Goal: Transaction & Acquisition: Download file/media

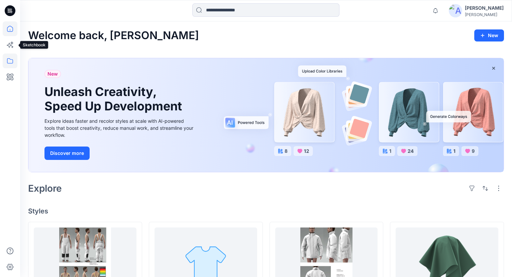
click at [7, 58] on icon at bounding box center [10, 60] width 15 height 15
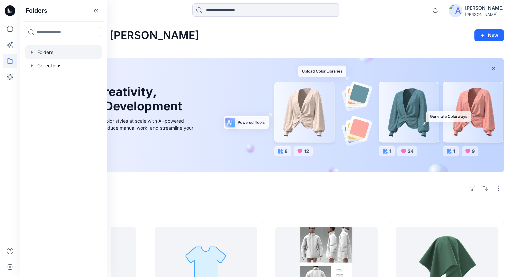
click at [48, 55] on div at bounding box center [63, 51] width 76 height 13
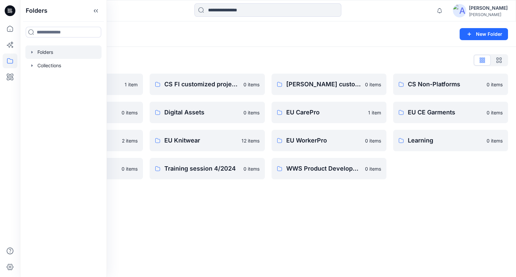
click at [329, 195] on div "Folders New Folder Folders List Archive 1 item Design Base Patterns 0 items EU …" at bounding box center [268, 148] width 496 height 255
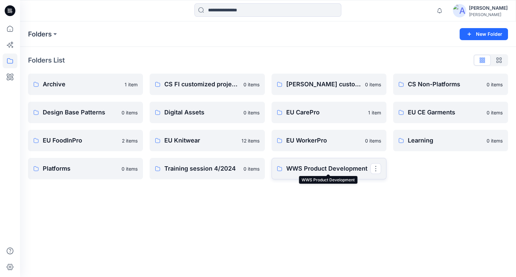
click at [299, 169] on p "WWS Product Development" at bounding box center [328, 168] width 84 height 9
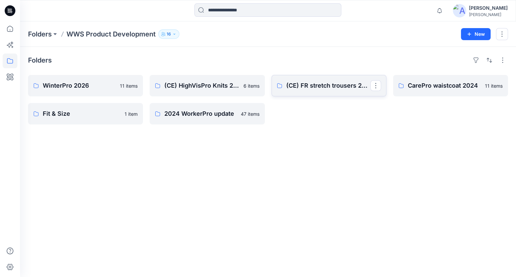
click at [291, 78] on link "(CE) FR stretch trousers 2025" at bounding box center [329, 85] width 115 height 21
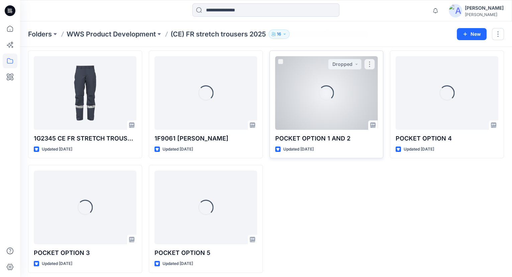
scroll to position [142, 0]
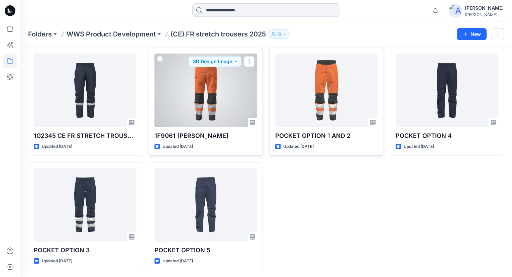
click at [226, 85] on div at bounding box center [205, 90] width 103 height 74
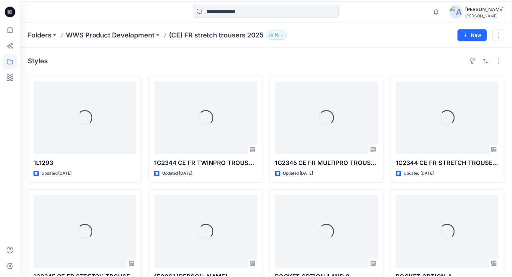
scroll to position [142, 0]
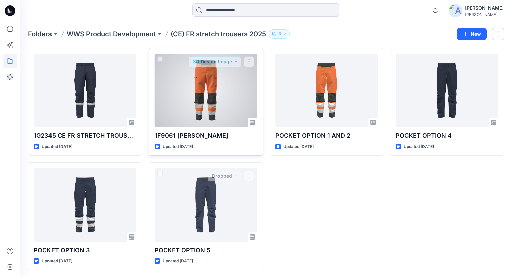
click at [191, 100] on div at bounding box center [205, 90] width 103 height 74
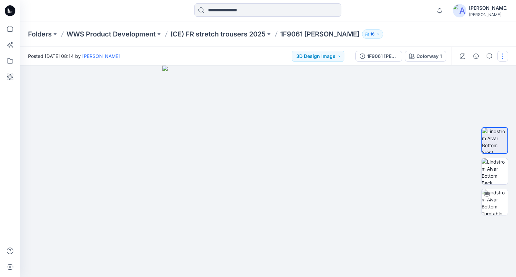
click at [504, 55] on button "button" at bounding box center [503, 56] width 11 height 11
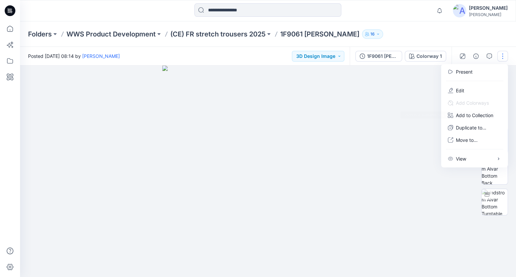
click at [389, 118] on div at bounding box center [268, 171] width 496 height 211
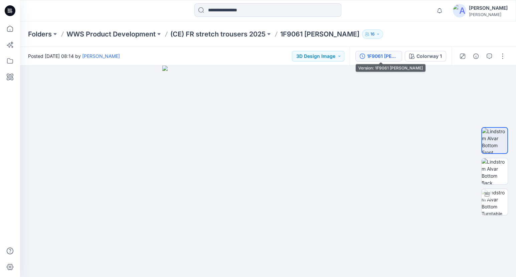
click at [395, 56] on div "1F9061 [PERSON_NAME]" at bounding box center [382, 55] width 31 height 7
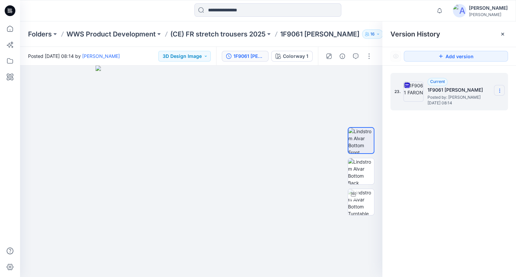
click at [502, 87] on section at bounding box center [499, 90] width 11 height 11
click at [469, 103] on span "Download Source BW File" at bounding box center [466, 104] width 56 height 8
click at [364, 210] on img at bounding box center [361, 202] width 26 height 26
drag, startPoint x: 244, startPoint y: 199, endPoint x: 164, endPoint y: 198, distance: 80.2
click at [164, 198] on div at bounding box center [201, 171] width 363 height 211
